Goal: Information Seeking & Learning: Get advice/opinions

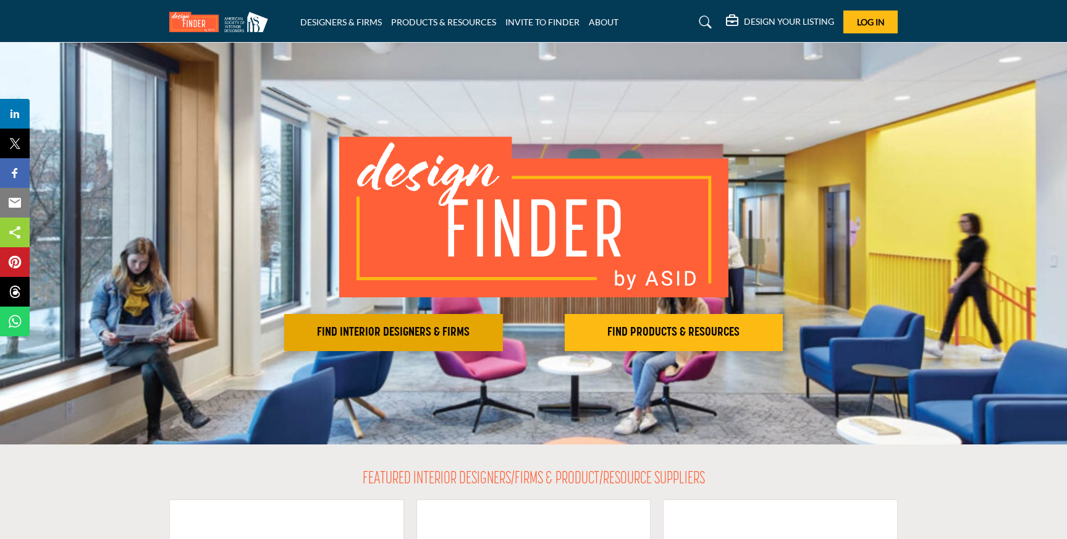
click at [369, 339] on h2 "FIND INTERIOR DESIGNERS & FIRMS" at bounding box center [393, 332] width 211 height 15
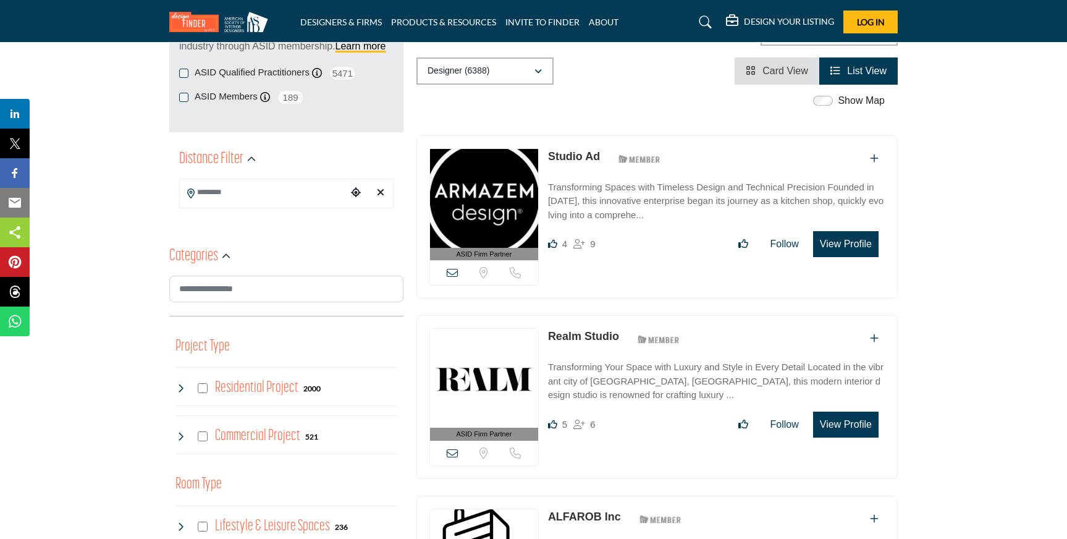
scroll to position [212, 0]
click at [223, 196] on input "Search Location" at bounding box center [263, 192] width 167 height 24
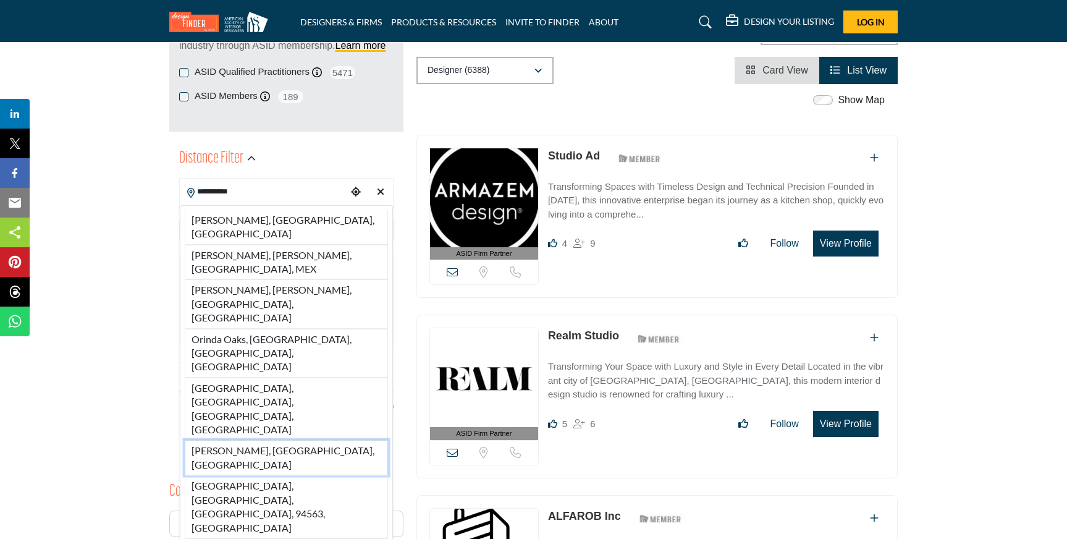
click at [229, 440] on li "[PERSON_NAME], [GEOGRAPHIC_DATA], [GEOGRAPHIC_DATA]" at bounding box center [286, 457] width 203 height 35
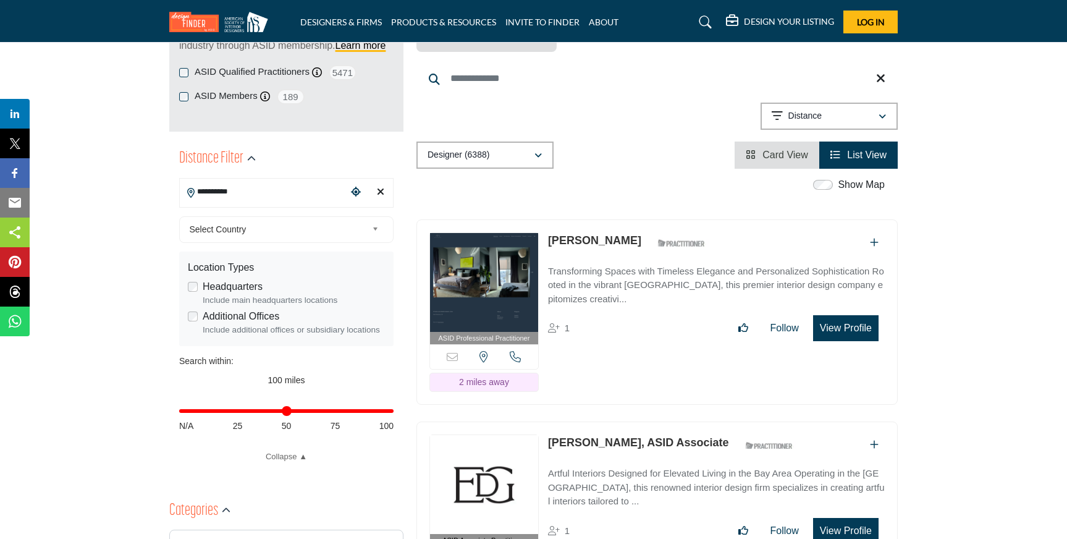
type input "**********"
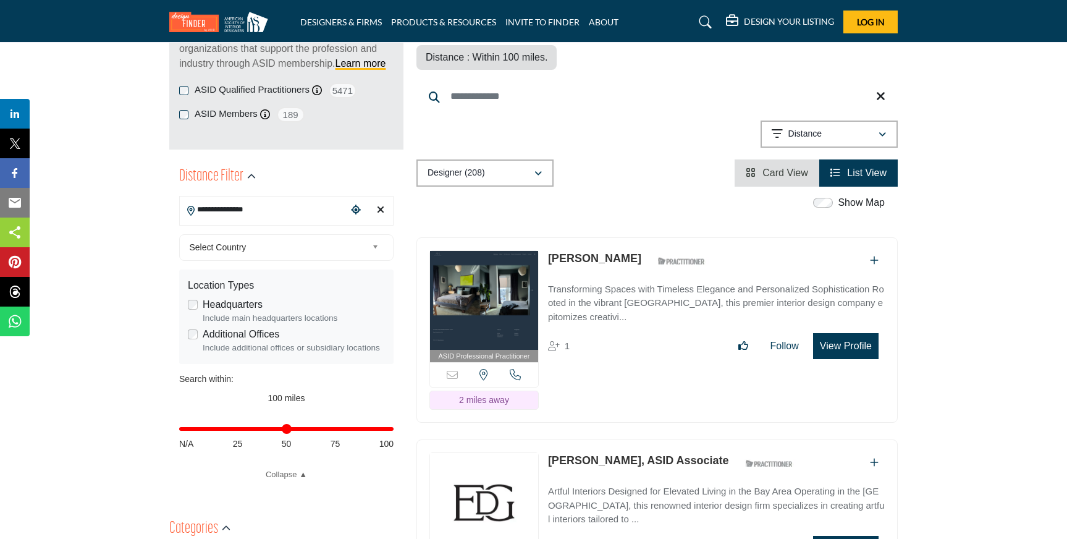
scroll to position [195, 0]
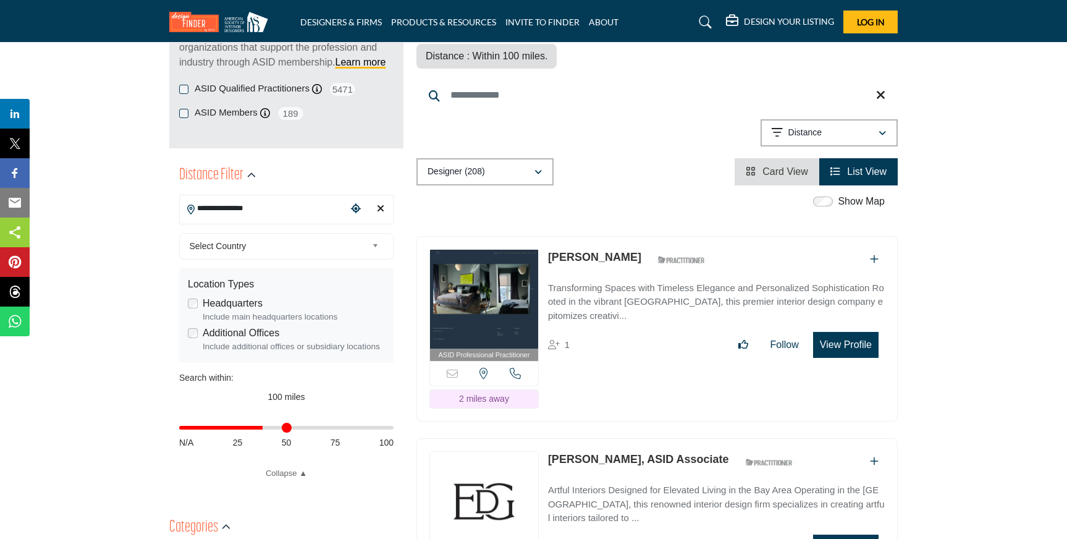
drag, startPoint x: 389, startPoint y: 428, endPoint x: 263, endPoint y: 429, distance: 125.4
click at [263, 429] on input "Distance in miles" at bounding box center [286, 427] width 214 height 2
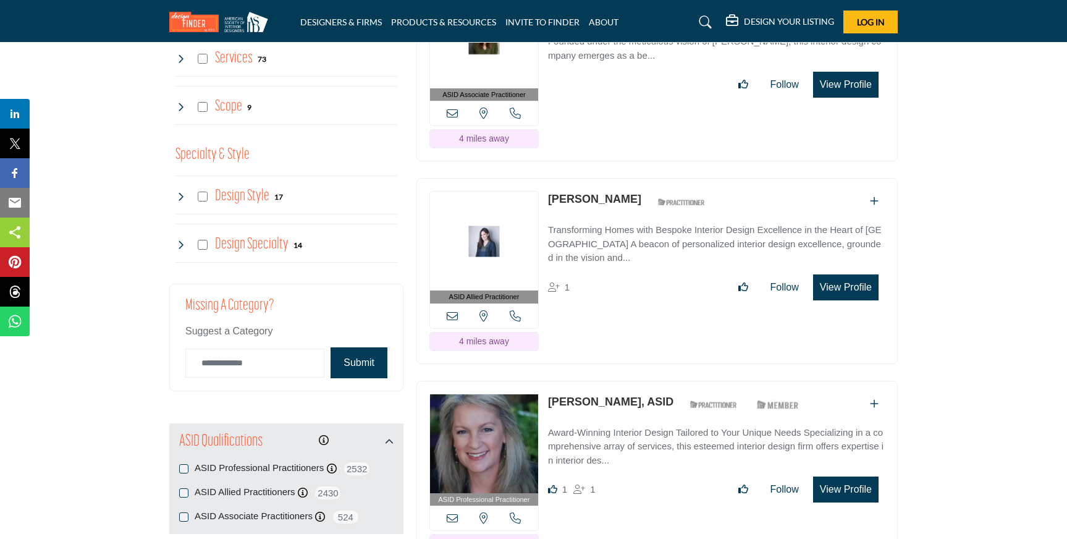
scroll to position [1262, 0]
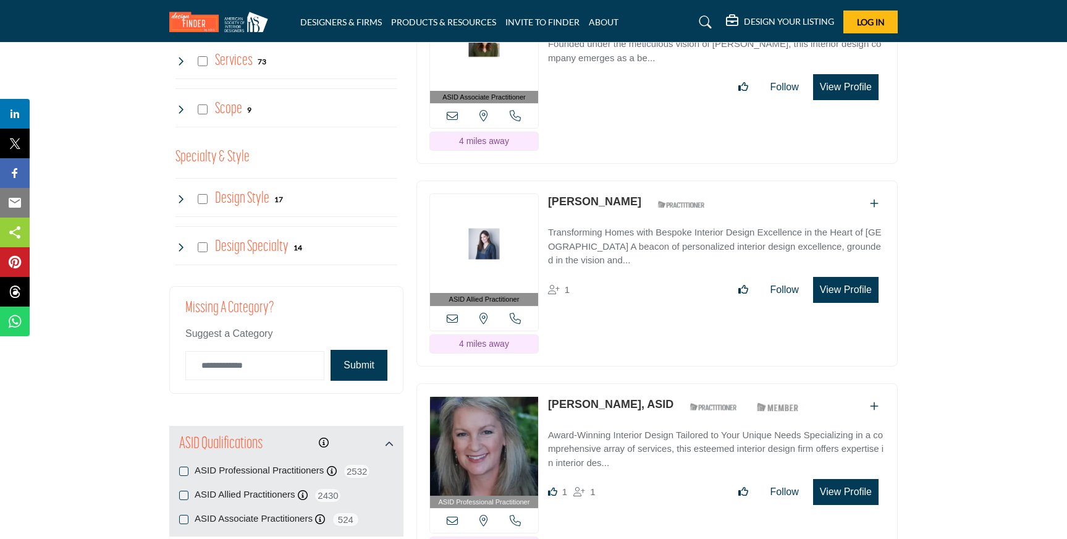
click at [182, 206] on div "Design Style 17" at bounding box center [229, 199] width 108 height 22
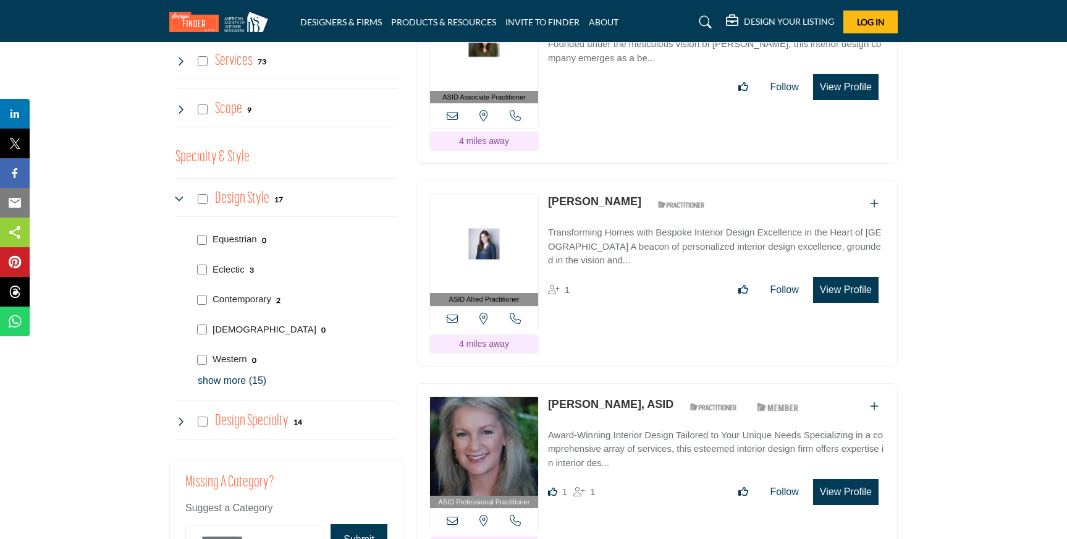
click at [242, 382] on p "show more (15)" at bounding box center [298, 380] width 200 height 15
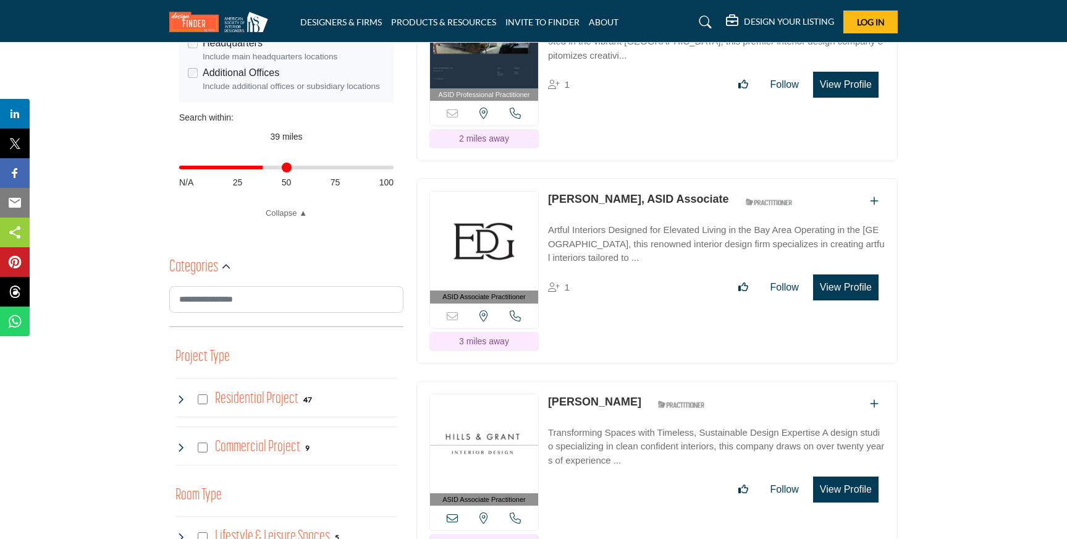
scroll to position [435, 0]
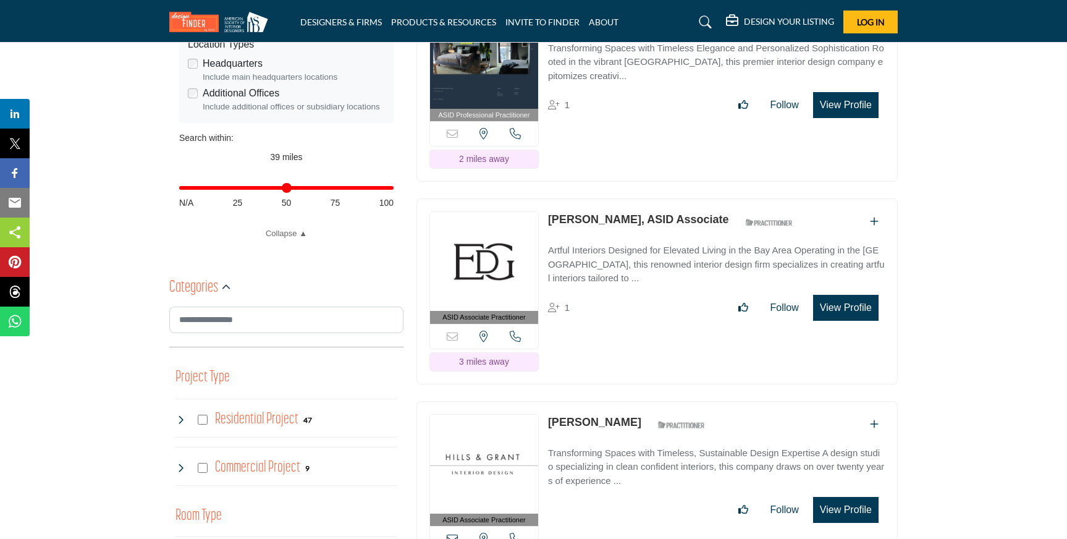
drag, startPoint x: 263, startPoint y: 187, endPoint x: 393, endPoint y: 261, distance: 150.3
type input "***"
click at [394, 189] on input "Distance in miles" at bounding box center [286, 188] width 214 height 2
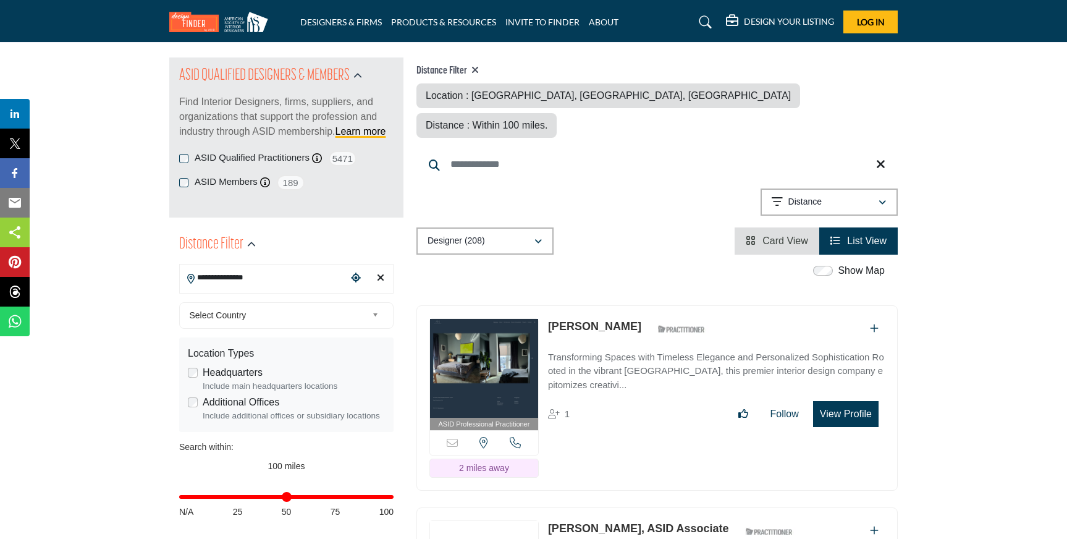
scroll to position [135, 0]
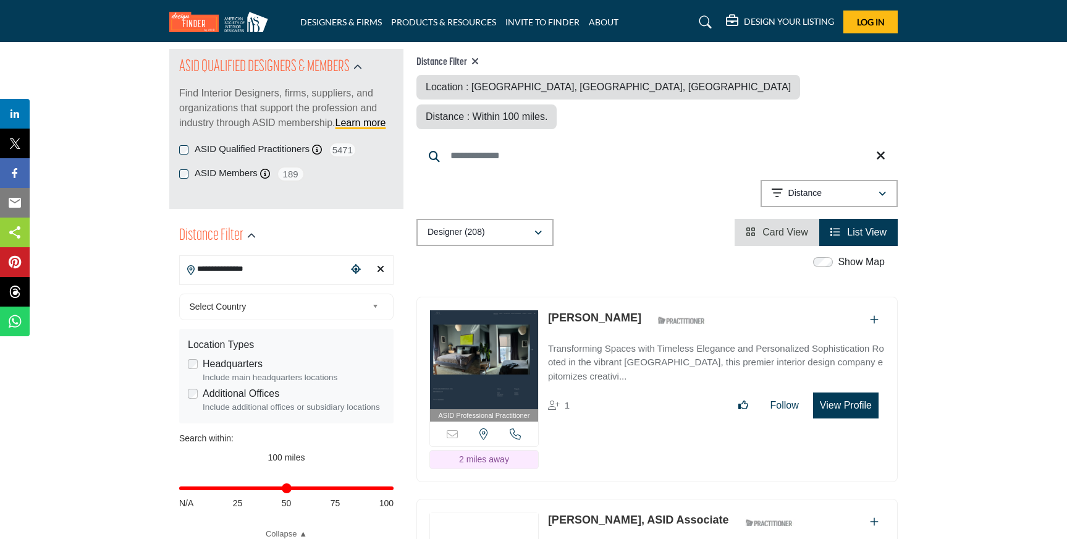
click at [379, 269] on icon "Clear search location" at bounding box center [380, 269] width 7 height 10
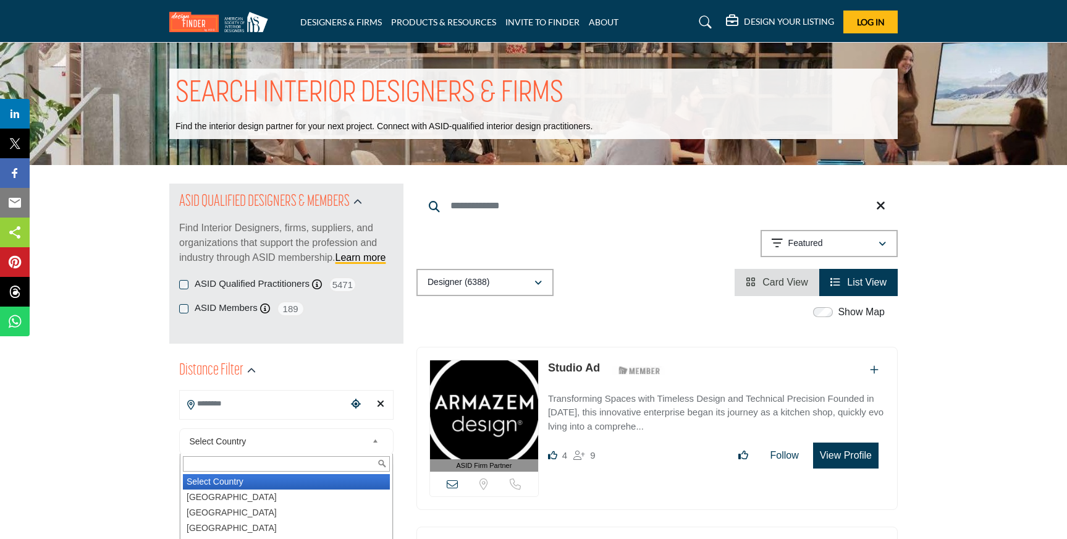
click at [376, 439] on b at bounding box center [377, 441] width 11 height 15
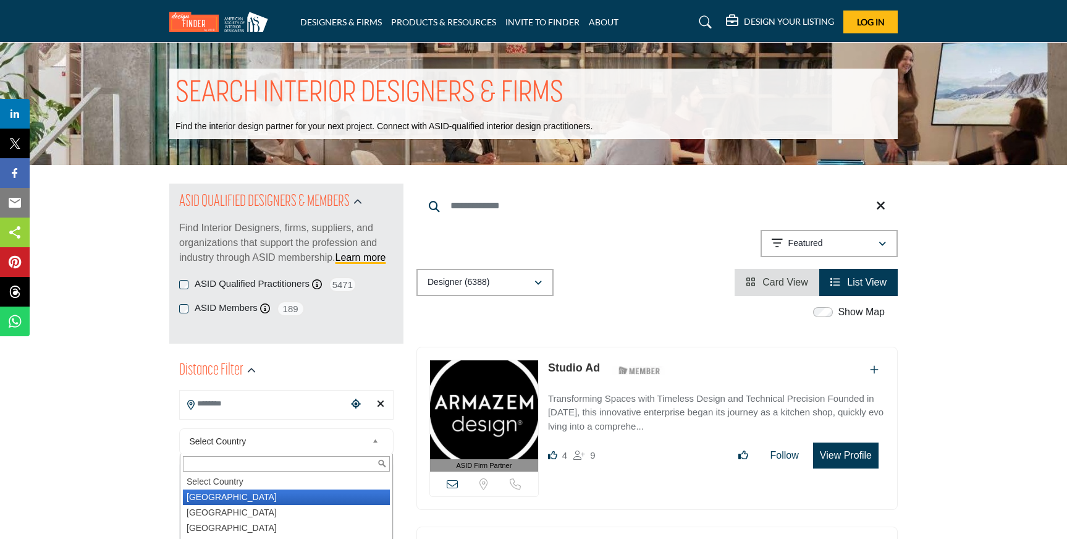
click at [315, 497] on li "[GEOGRAPHIC_DATA]" at bounding box center [286, 496] width 207 height 15
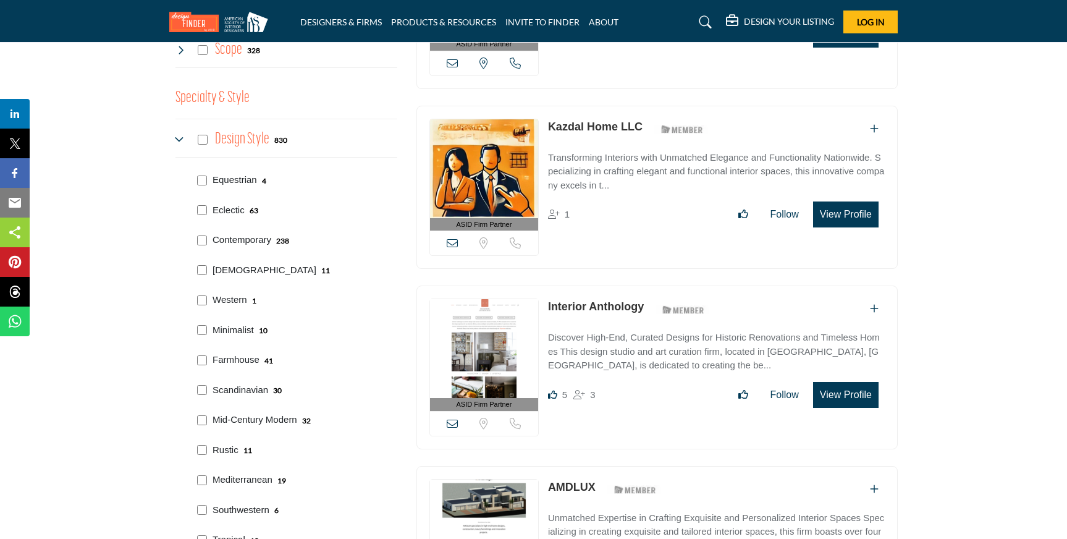
scroll to position [1323, 0]
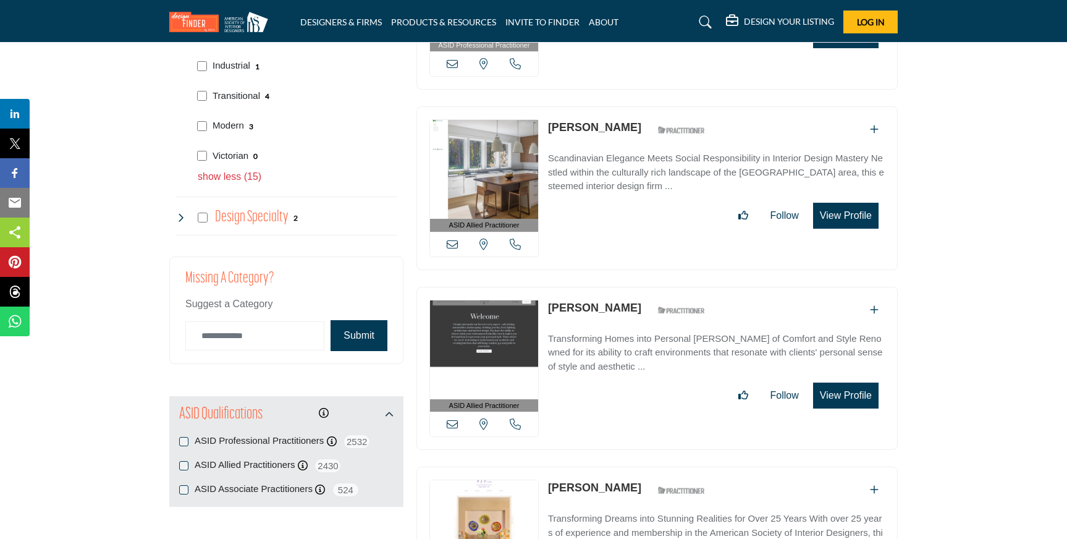
scroll to position [1848, 0]
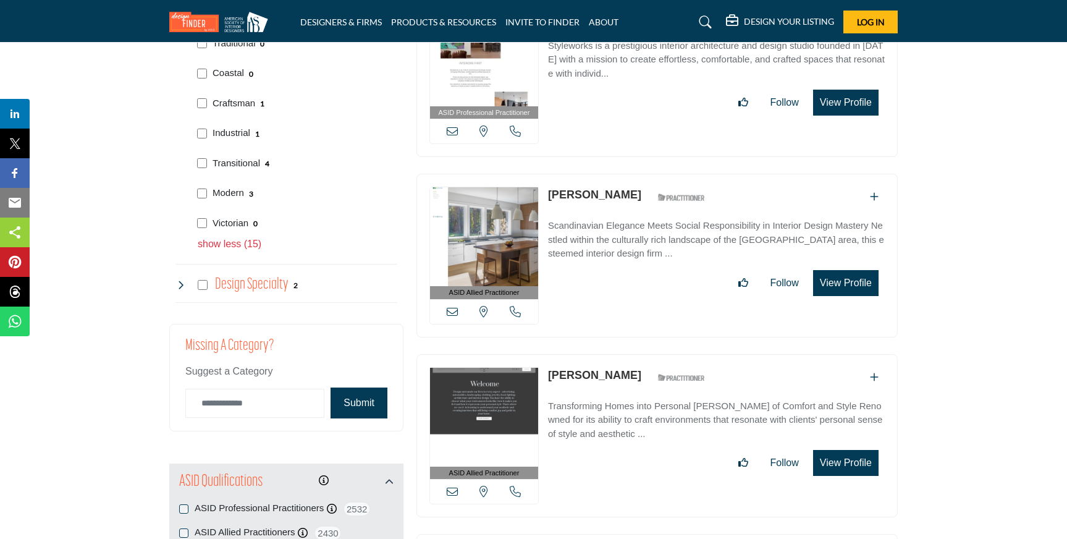
click at [868, 282] on button "View Profile" at bounding box center [845, 283] width 65 height 26
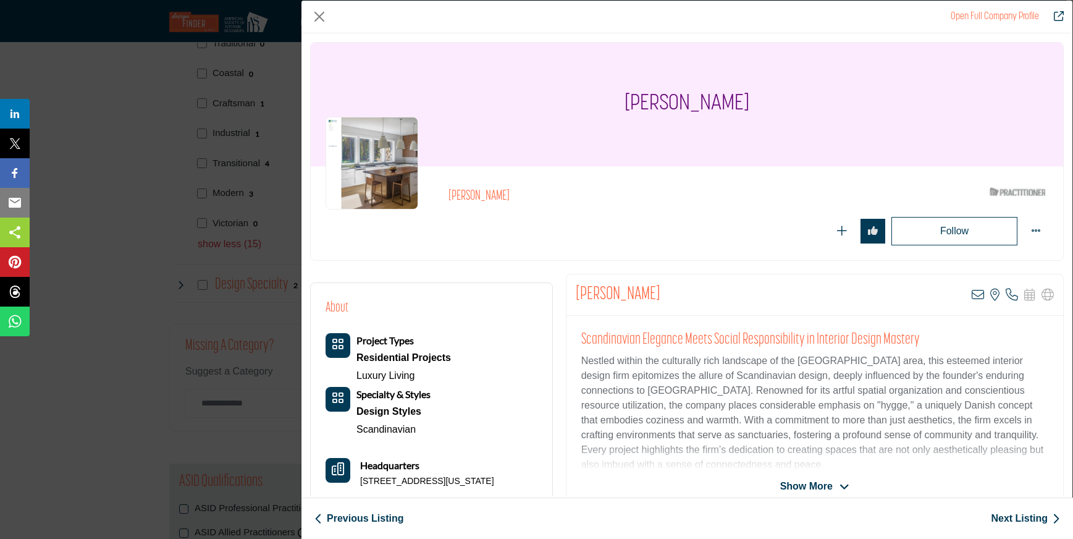
click at [85, 444] on div "Open Full Company Profile [PERSON_NAME] ASID Qualified Practitioner who validat…" at bounding box center [536, 269] width 1073 height 539
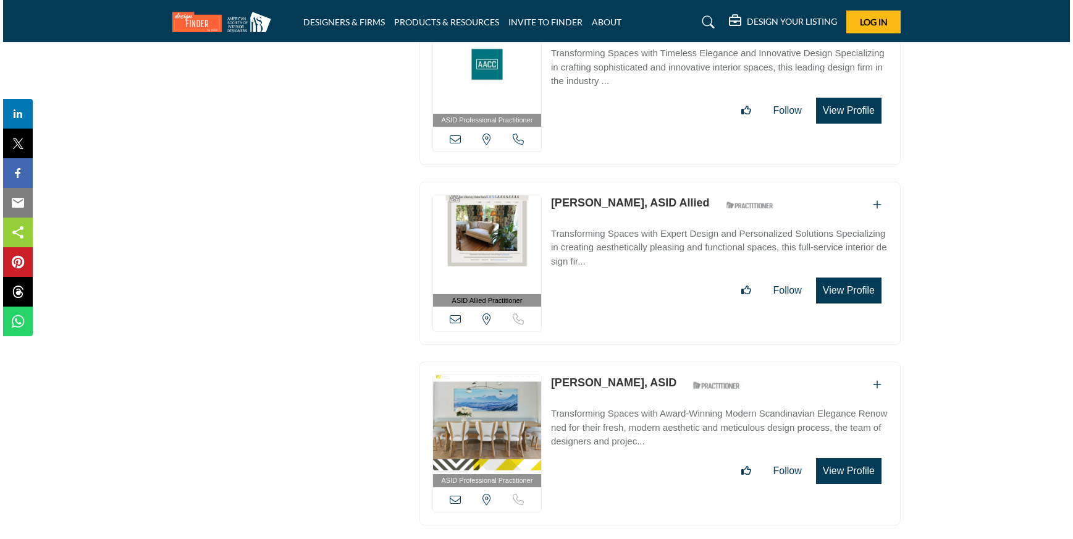
scroll to position [4912, 0]
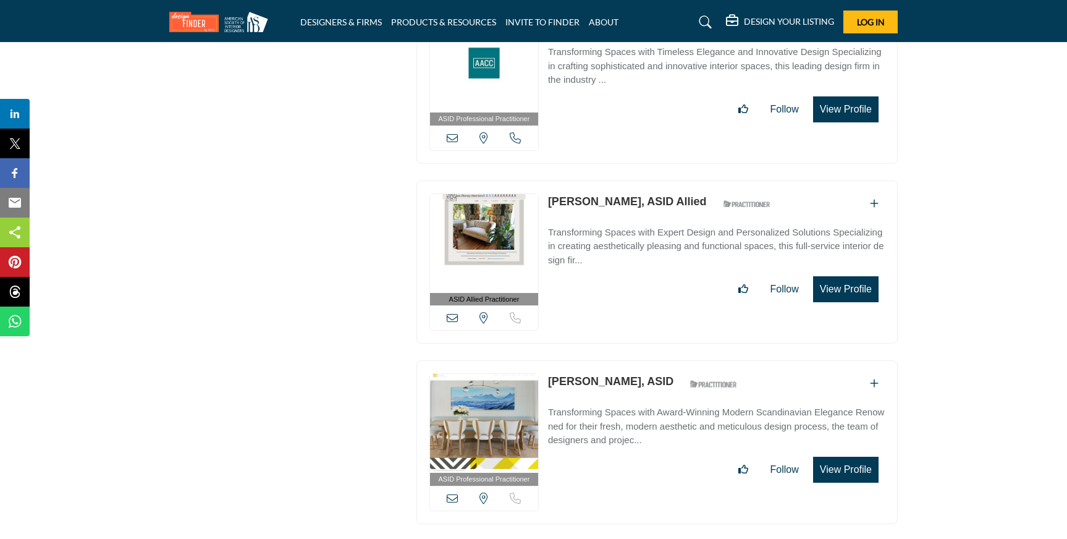
click at [863, 459] on button "View Profile" at bounding box center [845, 470] width 65 height 26
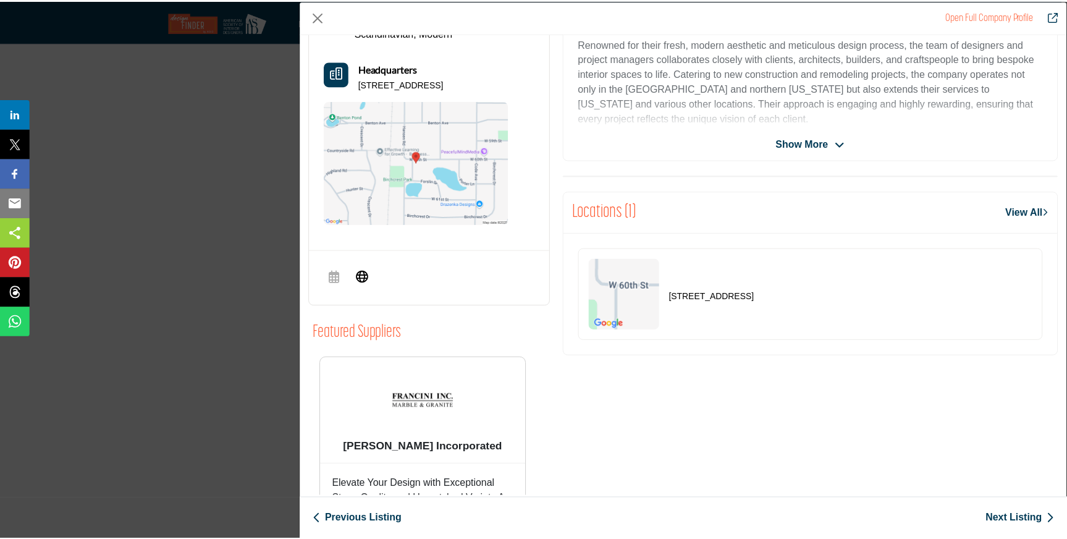
scroll to position [0, 0]
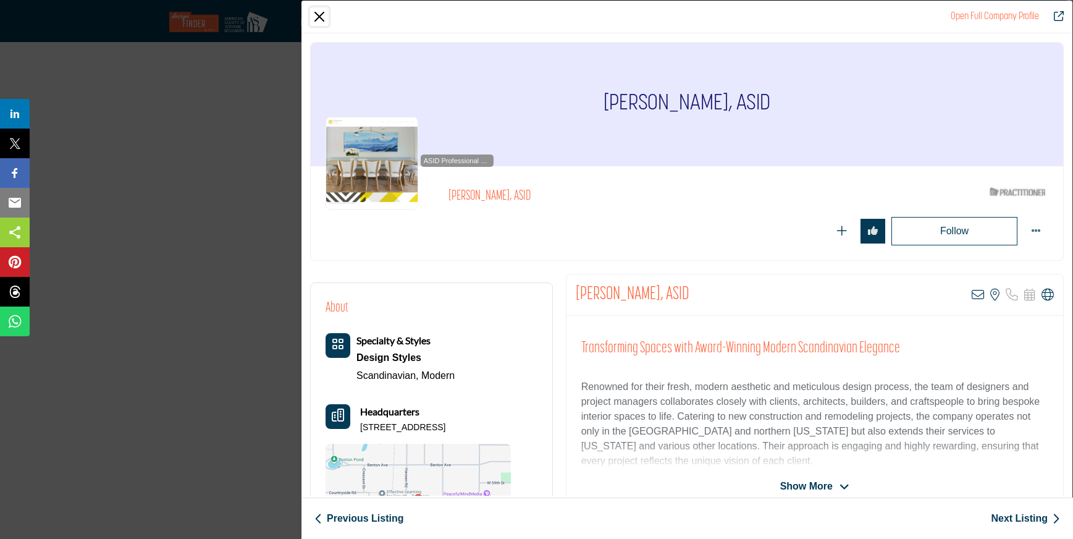
click at [325, 17] on button "Close" at bounding box center [319, 16] width 19 height 19
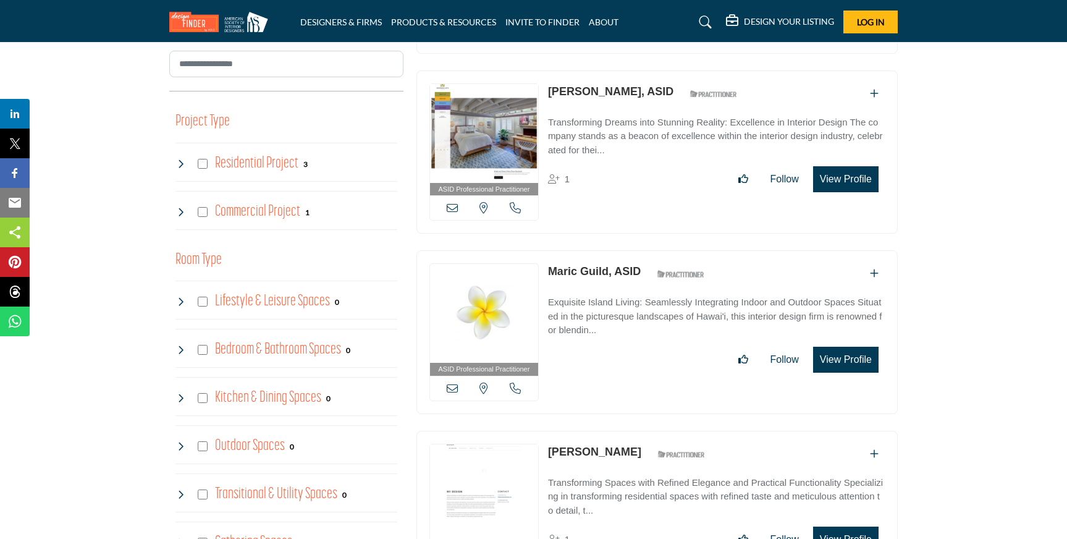
scroll to position [856, 0]
